Goal: Task Accomplishment & Management: Use online tool/utility

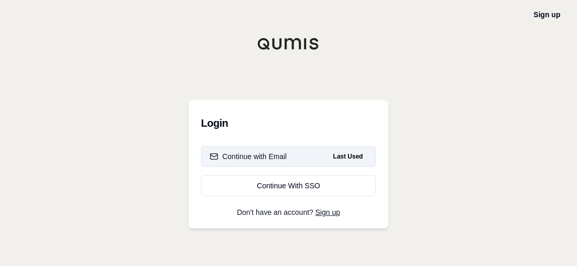
click at [266, 158] on div "Continue with Email" at bounding box center [248, 156] width 77 height 10
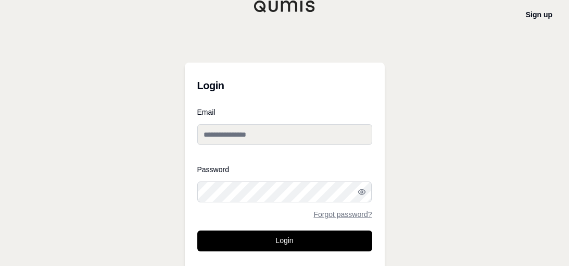
click at [278, 131] on input "Email" at bounding box center [284, 134] width 175 height 21
type input "**********"
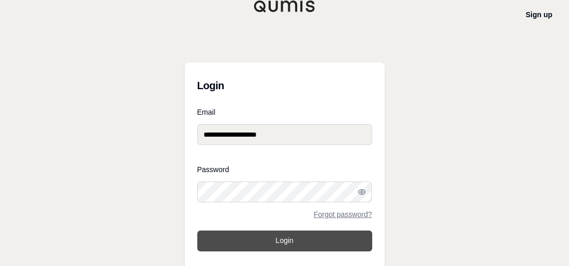
click at [267, 240] on button "Login" at bounding box center [284, 240] width 175 height 21
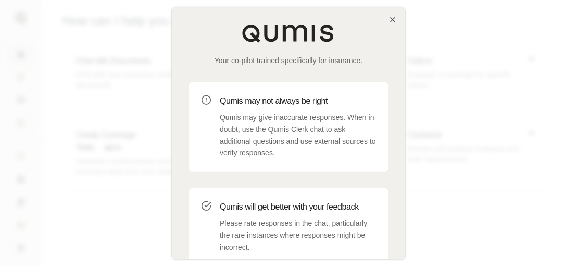
click at [388, 22] on div "Your co-pilot trained specifically for insurance. Qumis may not always be right…" at bounding box center [288, 163] width 233 height 312
click at [391, 21] on icon "button" at bounding box center [393, 20] width 8 height 8
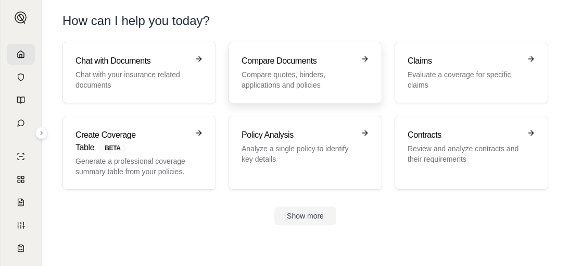
click at [366, 59] on icon at bounding box center [366, 58] width 3 height 5
